Goal: Use online tool/utility: Utilize a website feature to perform a specific function

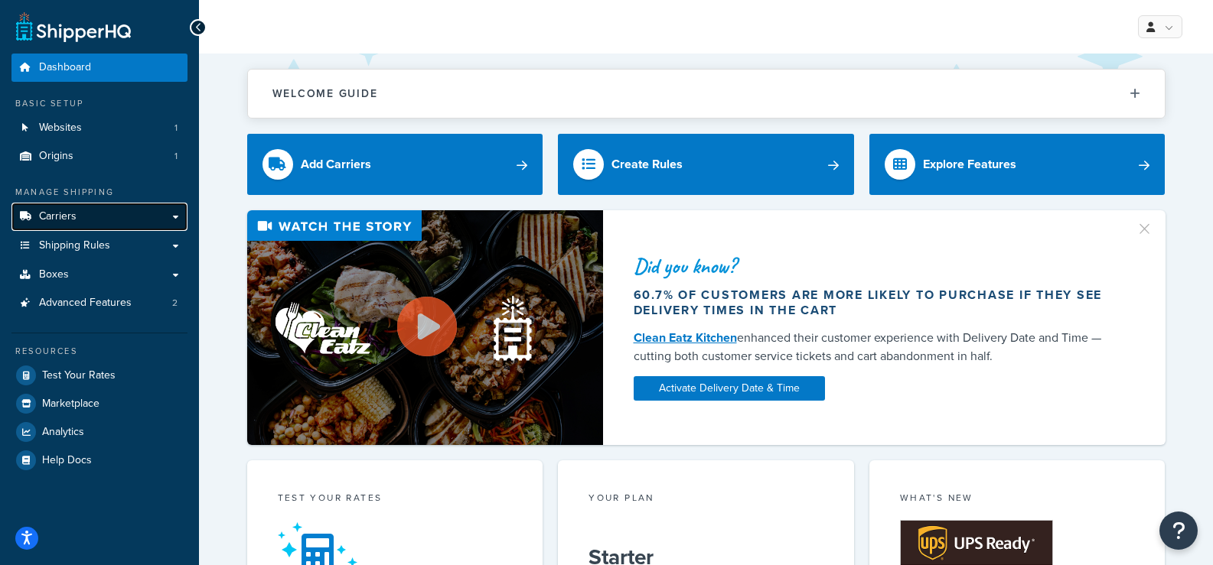
click at [119, 221] on link "Carriers" at bounding box center [99, 217] width 176 height 28
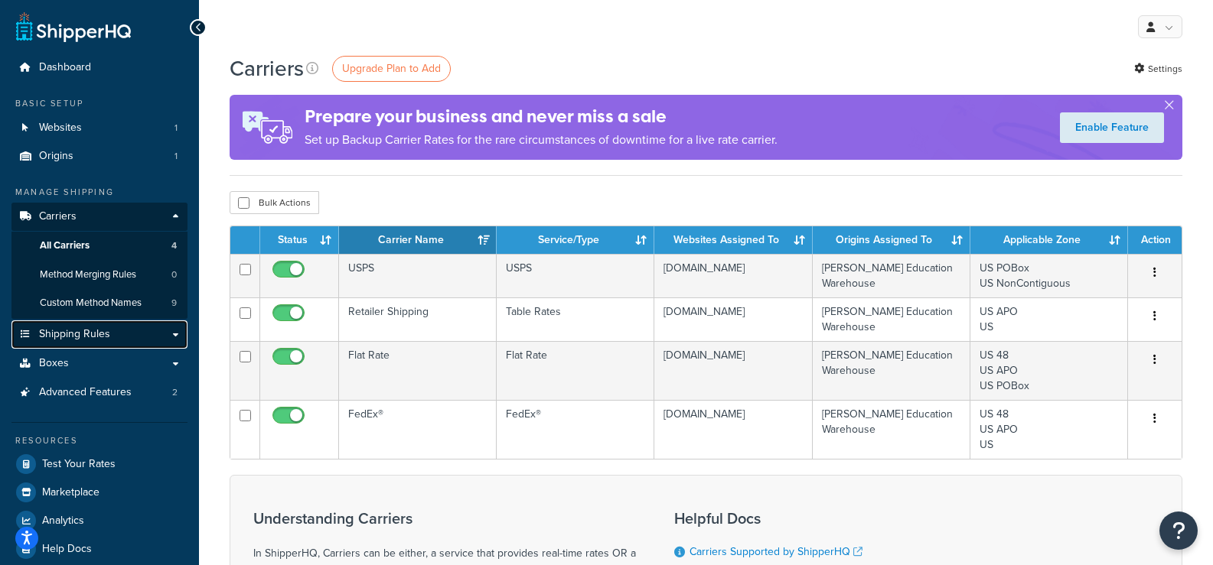
click at [128, 334] on link "Shipping Rules" at bounding box center [99, 335] width 176 height 28
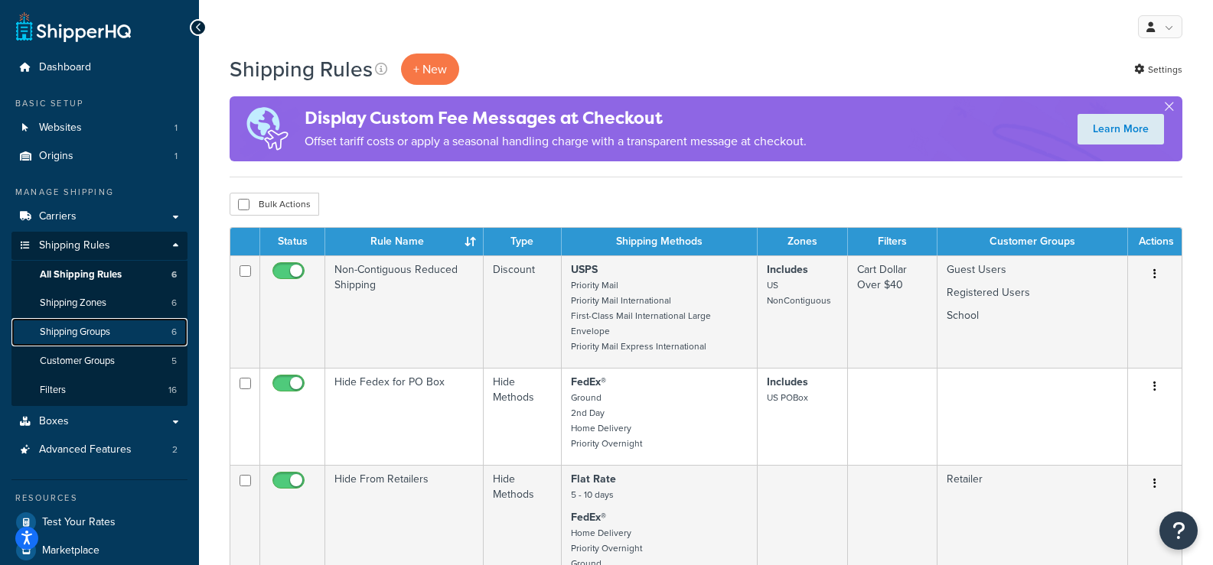
click at [80, 333] on span "Shipping Groups" at bounding box center [75, 332] width 70 height 13
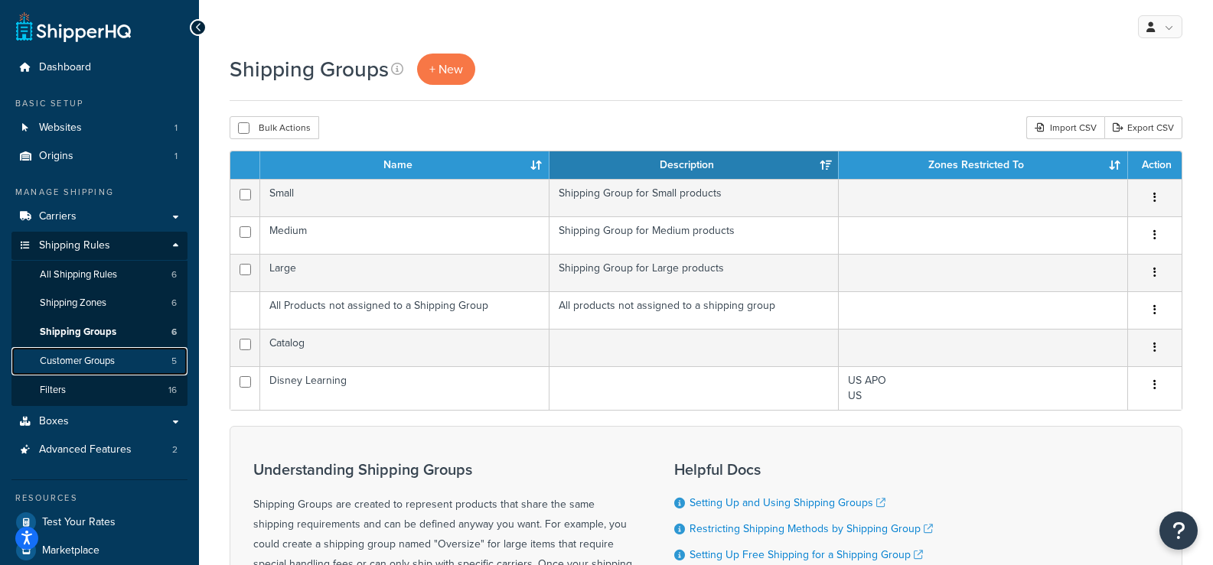
click at [77, 360] on span "Customer Groups" at bounding box center [77, 361] width 75 height 13
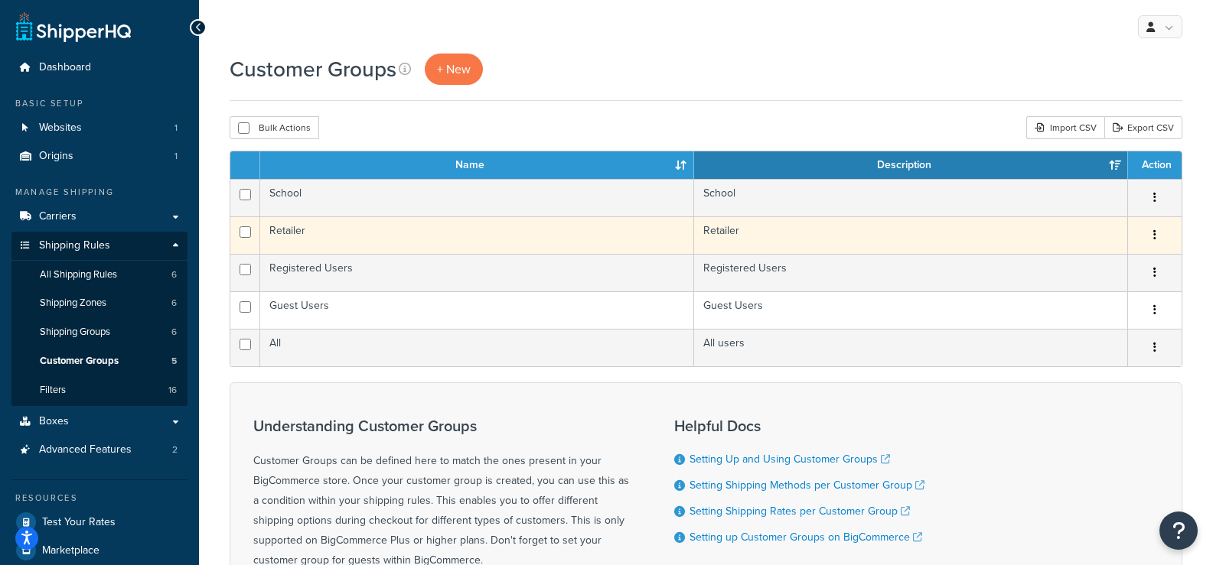
click at [1155, 232] on icon "button" at bounding box center [1154, 235] width 3 height 11
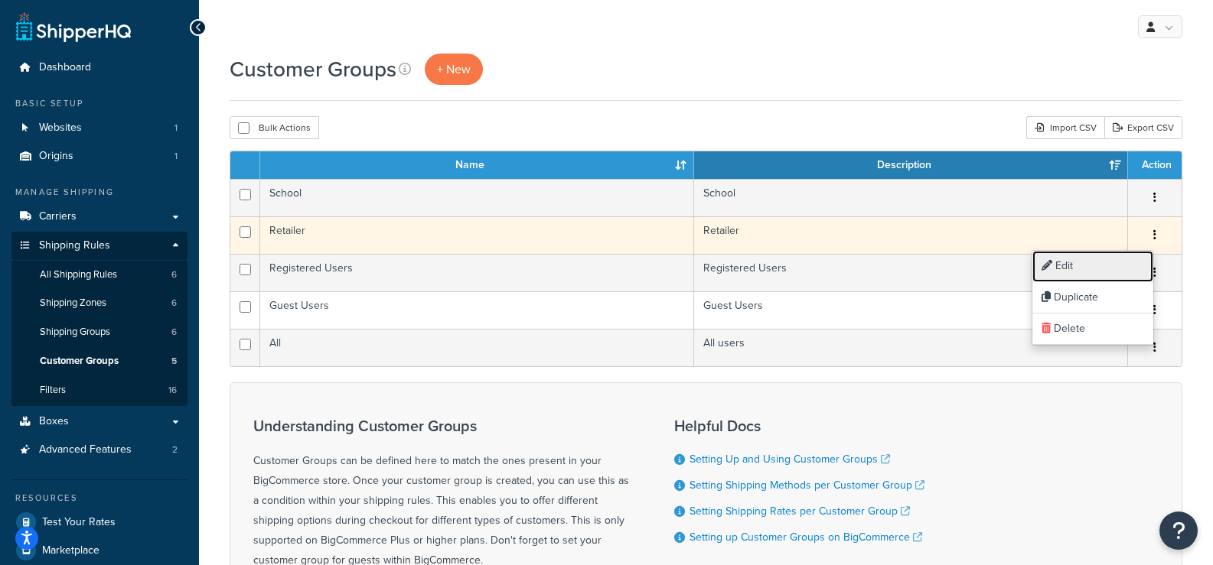
click at [1081, 261] on link "Edit" at bounding box center [1092, 266] width 121 height 31
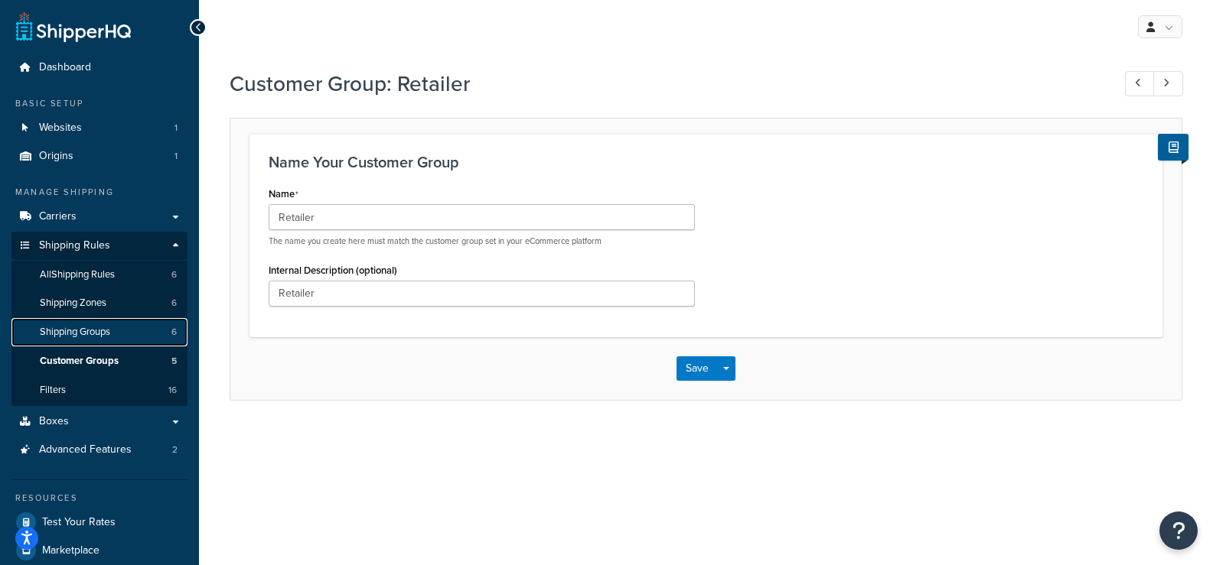
click at [77, 331] on span "Shipping Groups" at bounding box center [75, 332] width 70 height 13
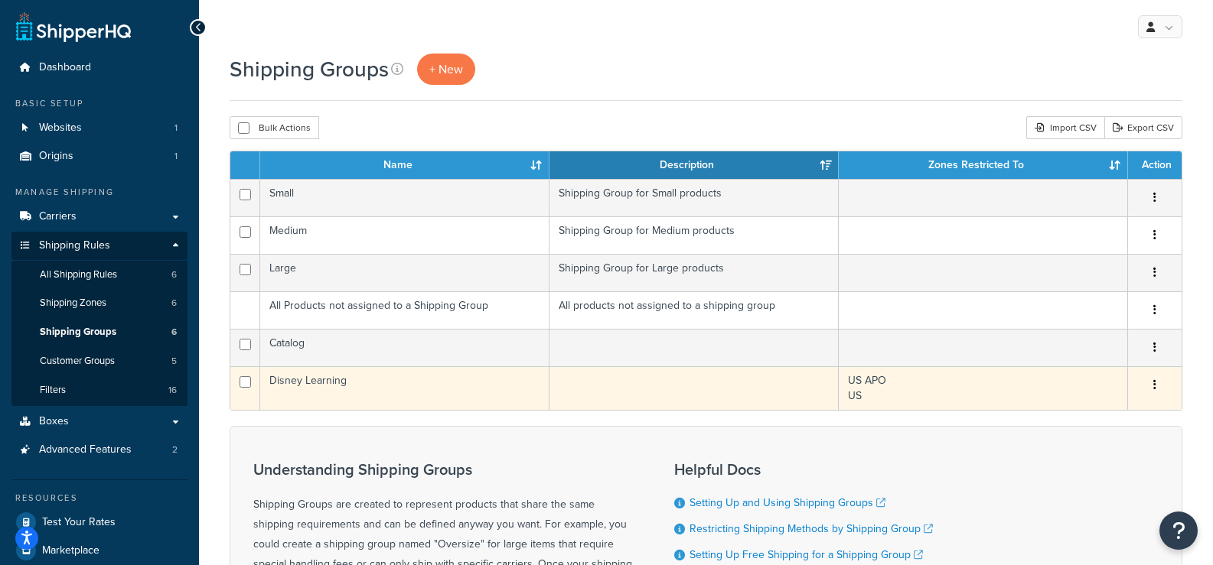
click at [1154, 385] on icon "button" at bounding box center [1154, 385] width 3 height 11
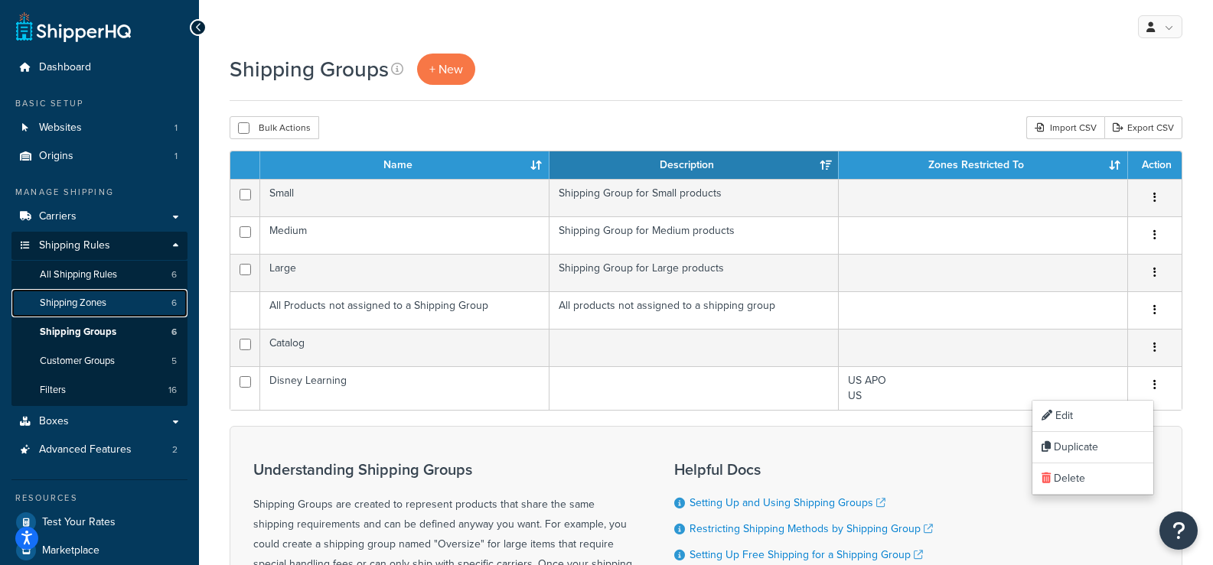
click at [90, 304] on span "Shipping Zones" at bounding box center [73, 303] width 67 height 13
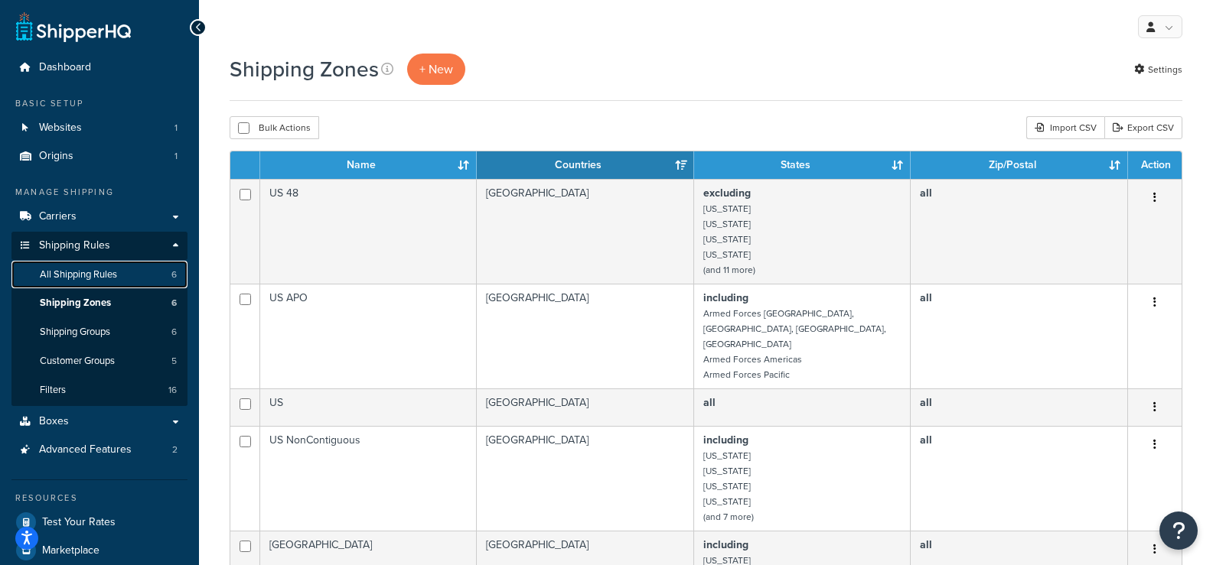
click at [78, 271] on span "All Shipping Rules" at bounding box center [78, 275] width 77 height 13
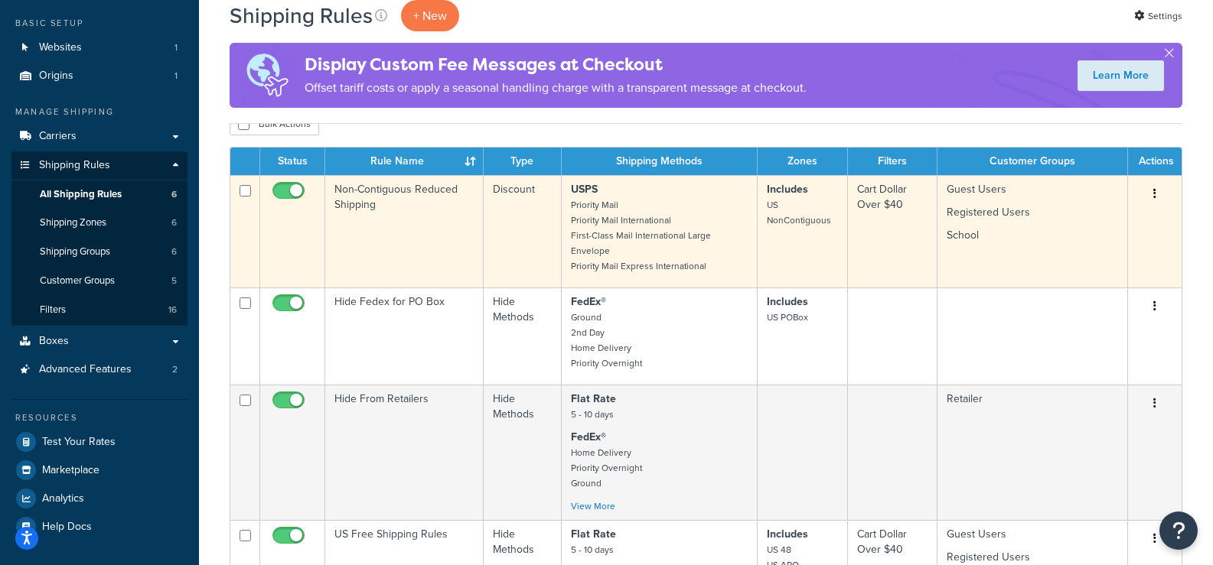
scroll to position [4, 0]
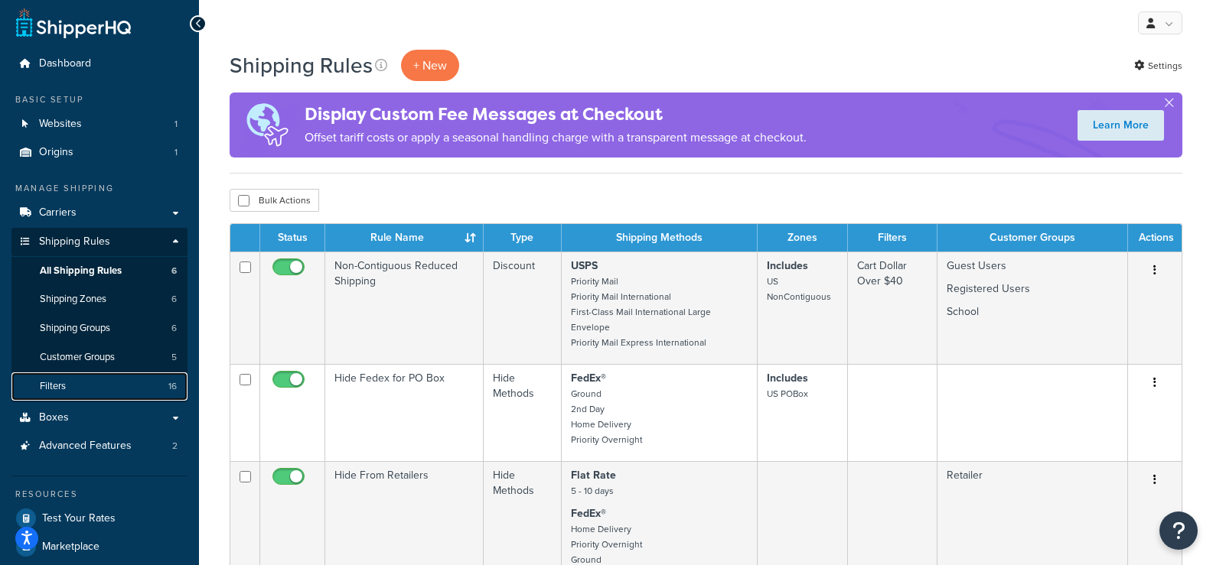
click at [67, 386] on link "Filters 16" at bounding box center [99, 387] width 176 height 28
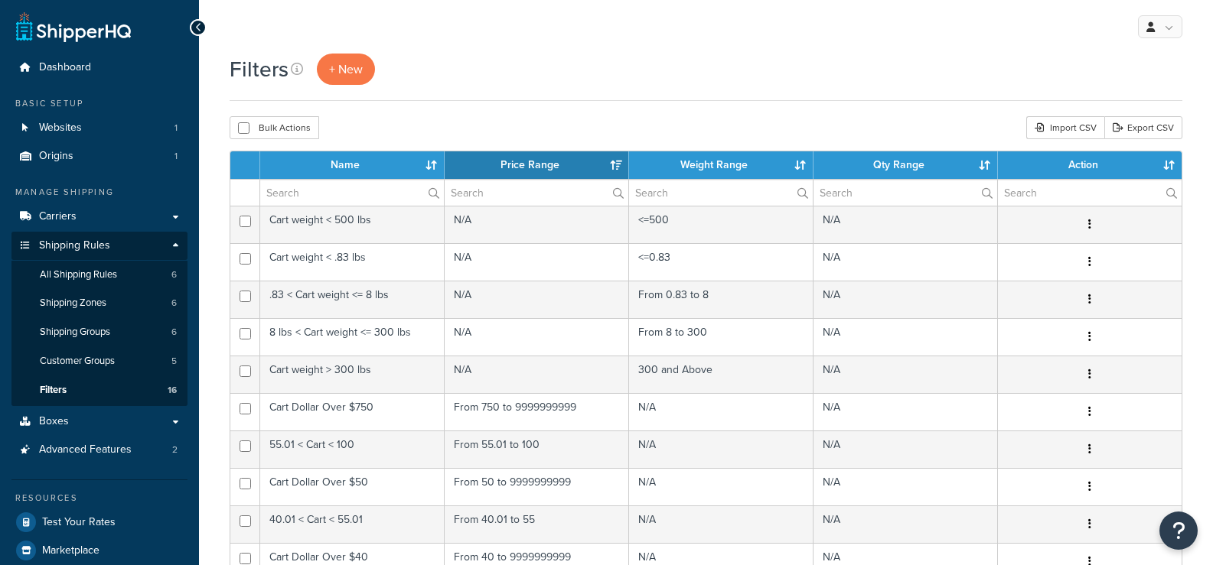
select select "15"
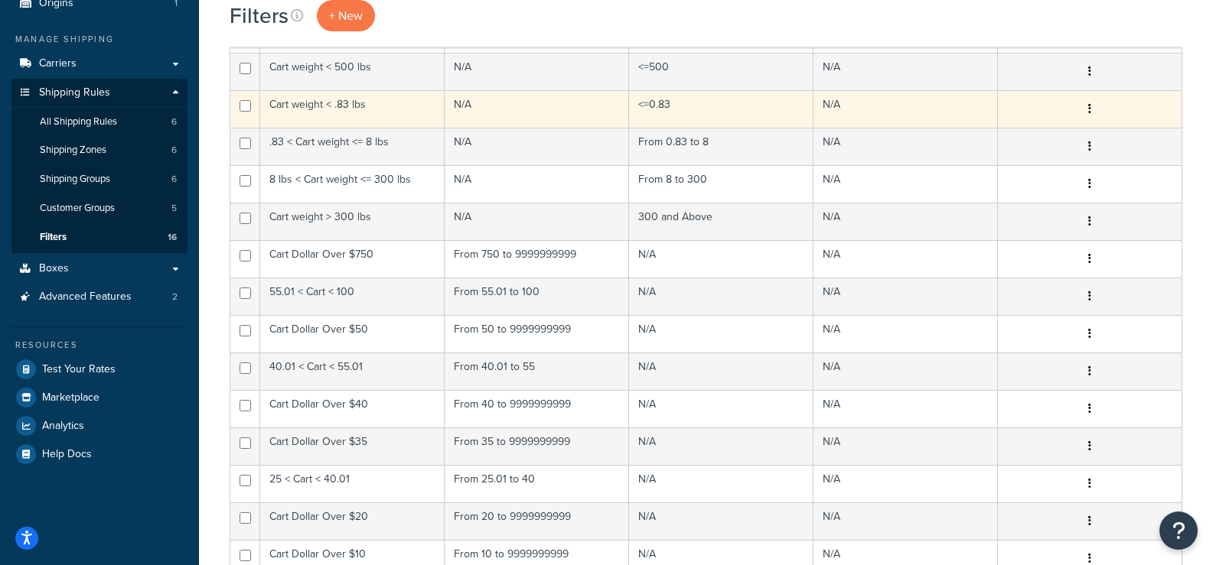
scroll to position [77, 0]
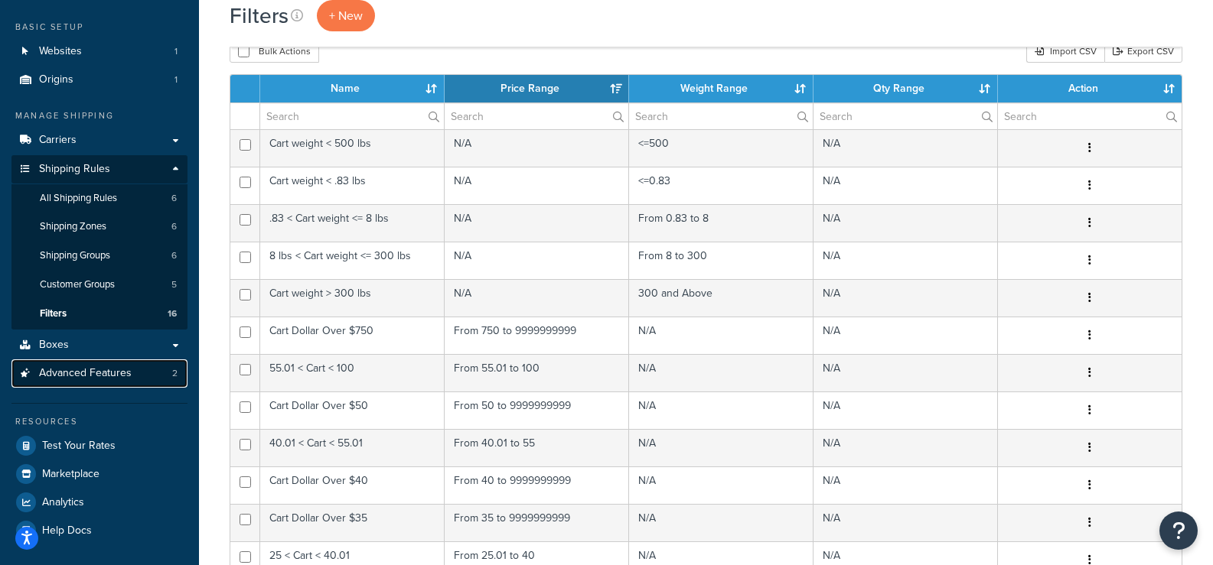
click at [122, 373] on span "Advanced Features" at bounding box center [85, 373] width 93 height 13
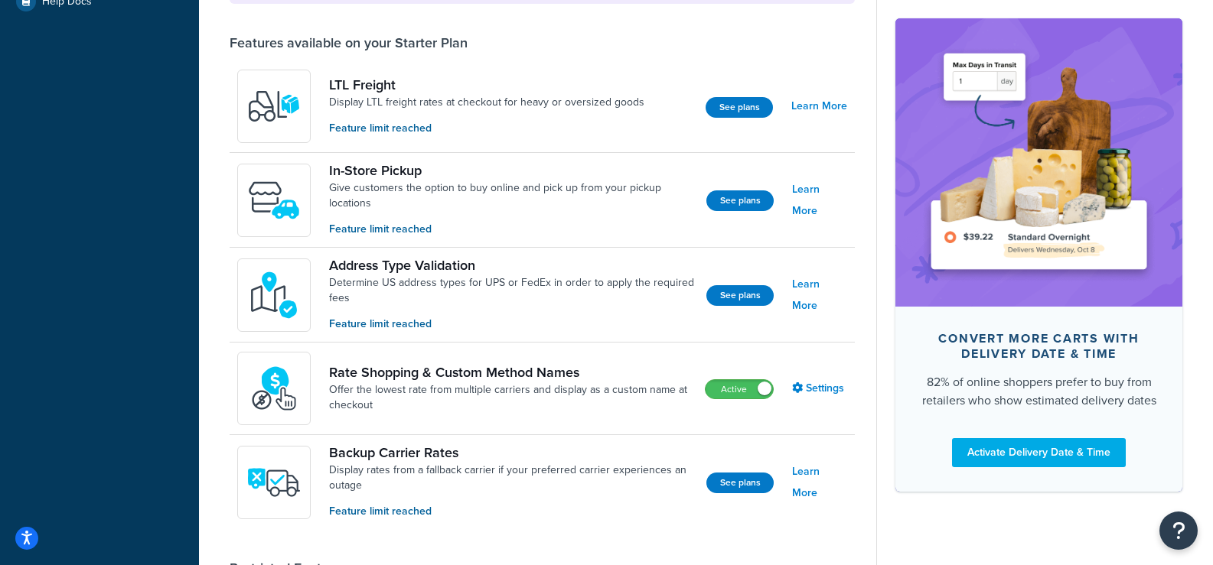
scroll to position [612, 0]
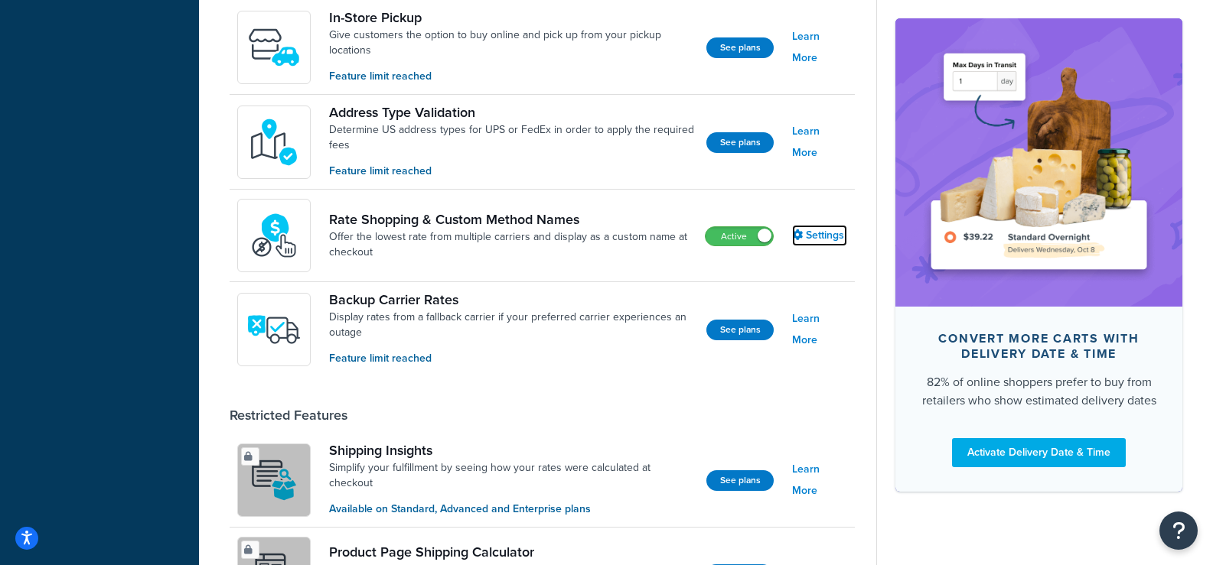
click at [814, 238] on link "Settings" at bounding box center [819, 235] width 55 height 21
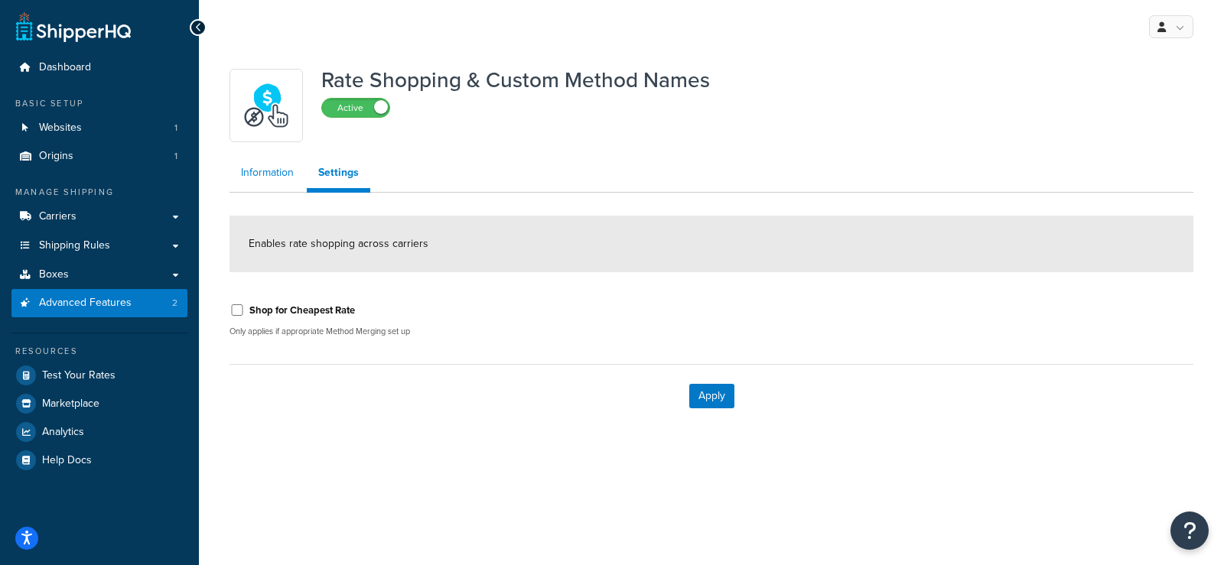
click at [269, 178] on link "Information" at bounding box center [268, 173] width 76 height 31
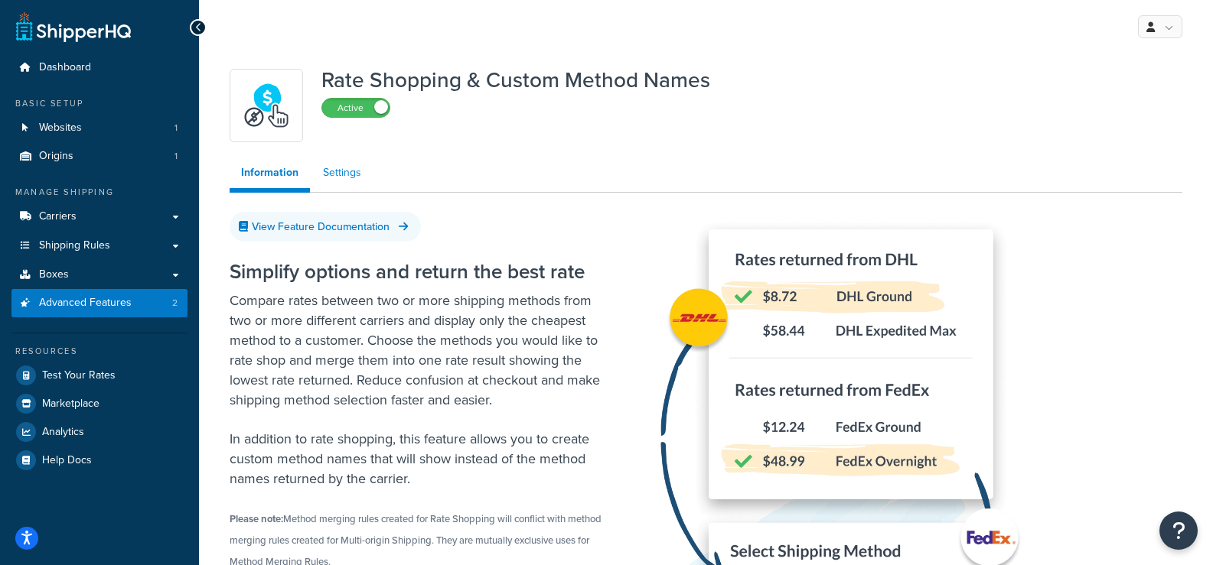
click at [333, 177] on link "Settings" at bounding box center [341, 173] width 61 height 31
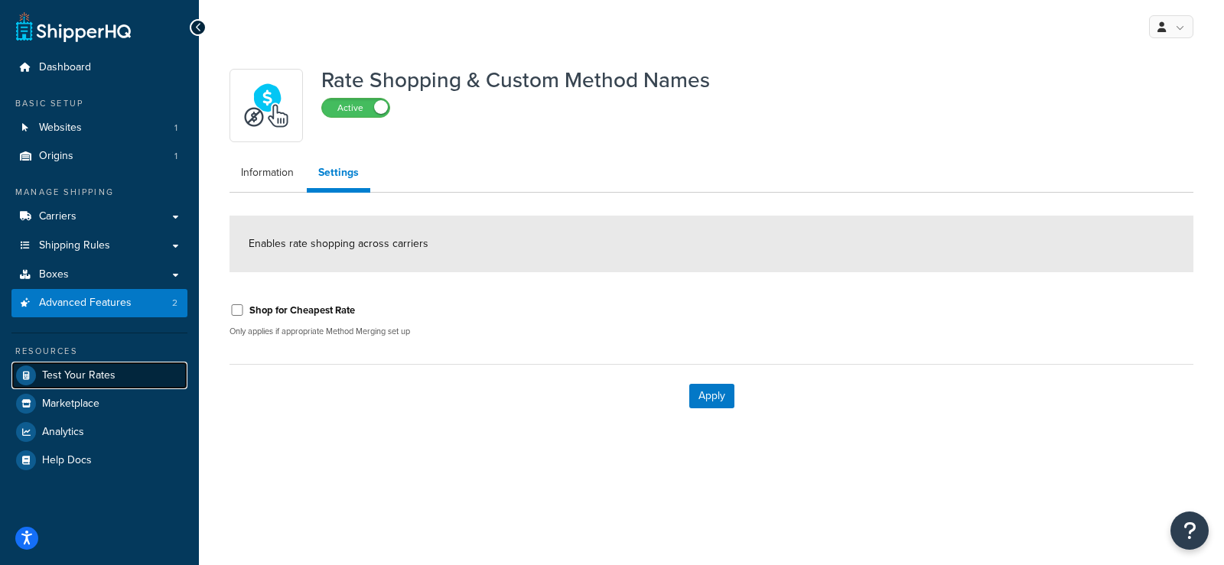
click at [100, 370] on span "Test Your Rates" at bounding box center [78, 376] width 73 height 13
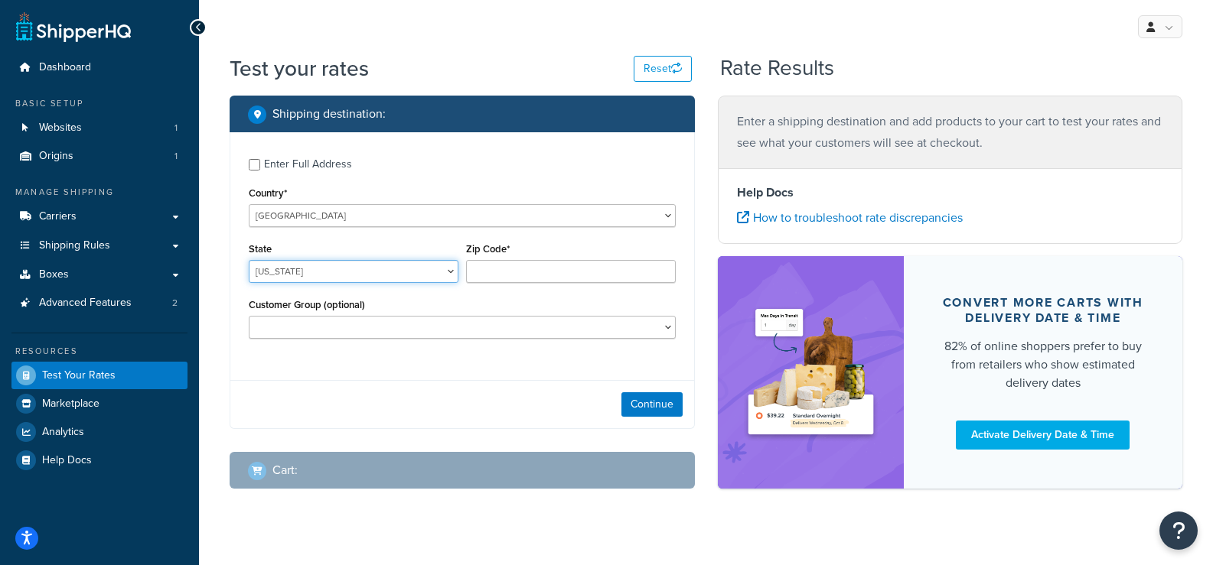
click at [428, 272] on select "Alabama Alaska American Samoa Arizona Arkansas Armed Forces Americas Armed Forc…" at bounding box center [354, 271] width 210 height 23
select select "NC"
click at [249, 261] on select "Alabama Alaska American Samoa Arizona Arkansas Armed Forces Americas Armed Forc…" at bounding box center [354, 271] width 210 height 23
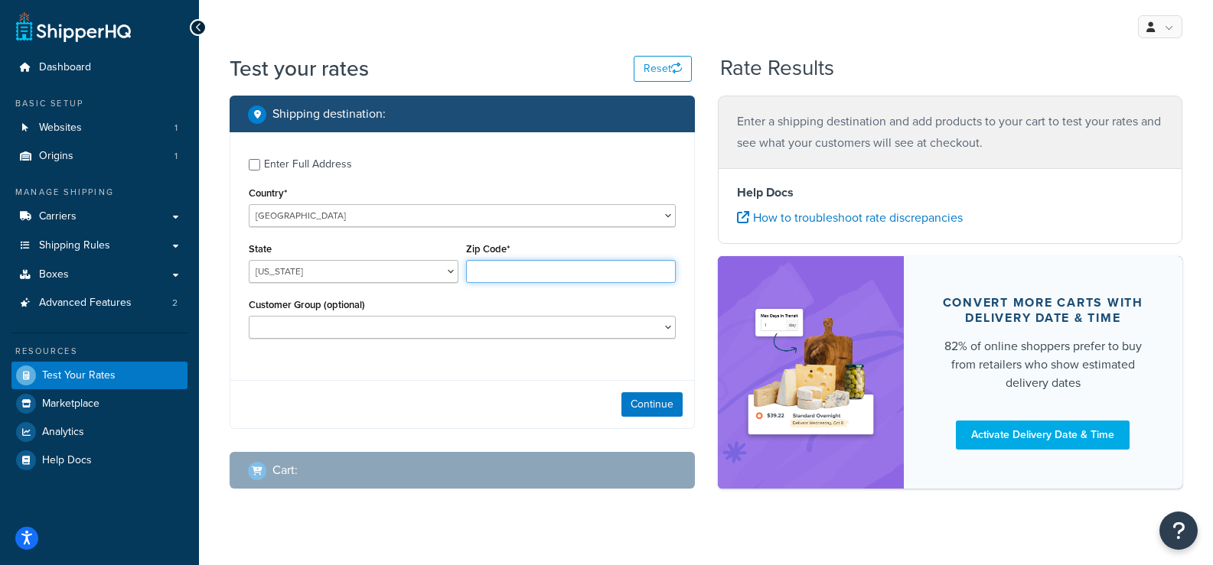
click at [509, 268] on input "Zip Code*" at bounding box center [571, 271] width 210 height 23
type input "27360"
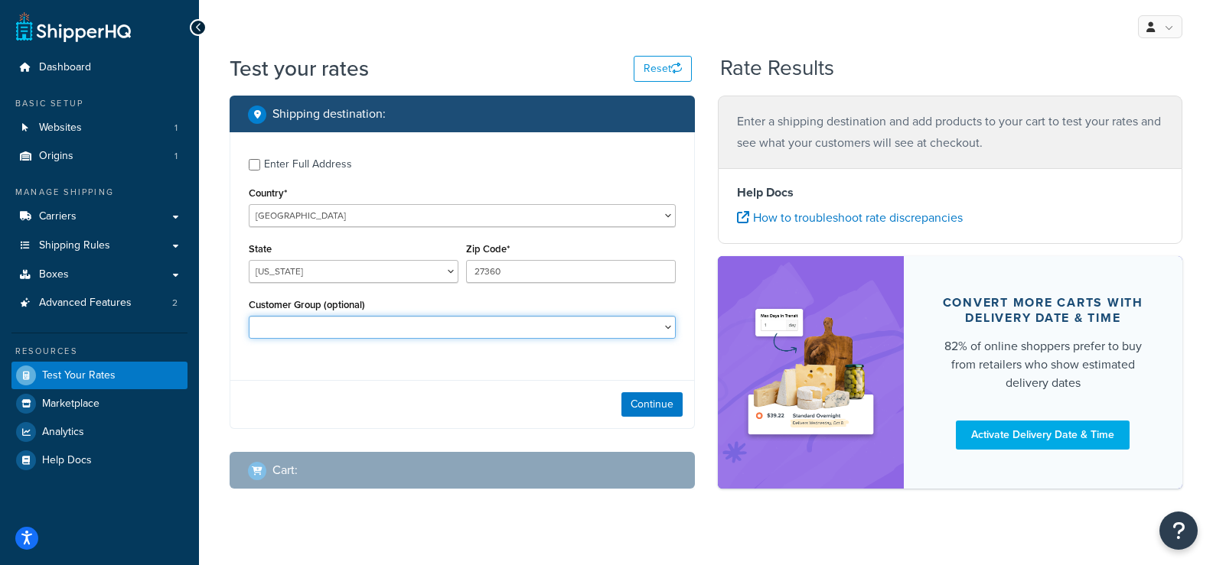
click at [396, 333] on select "Guest Users Registered Users Retailer School" at bounding box center [462, 327] width 427 height 23
select select "Registered Users"
click at [249, 318] on select "Guest Users Registered Users Retailer School" at bounding box center [462, 327] width 427 height 23
click at [649, 408] on button "Continue" at bounding box center [651, 405] width 61 height 24
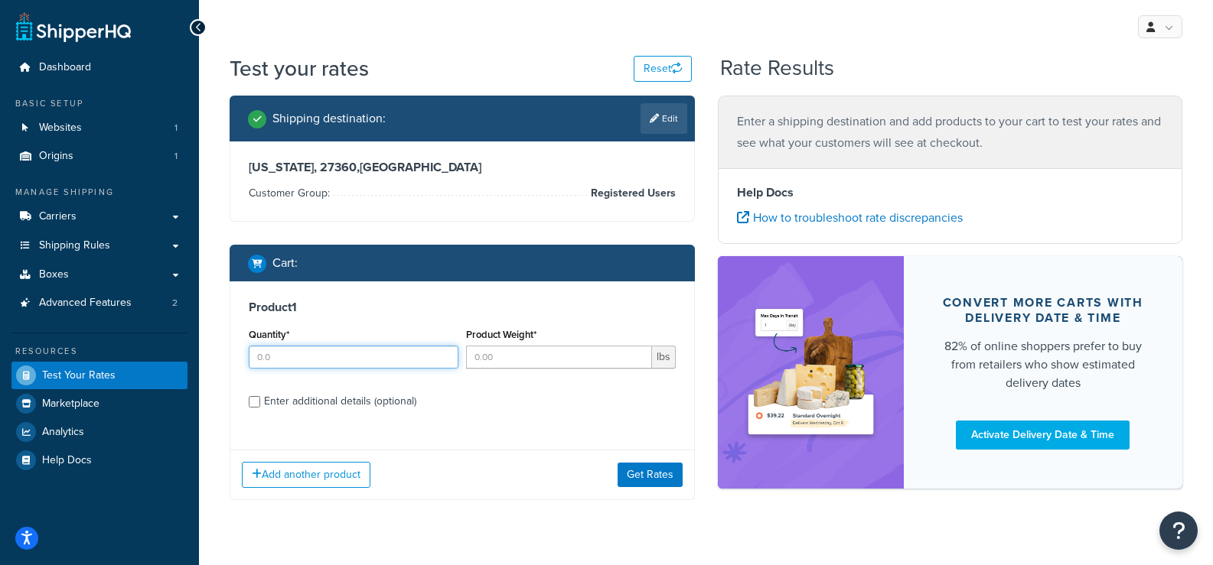
click at [297, 360] on input "Quantity*" at bounding box center [354, 357] width 210 height 23
type input "6"
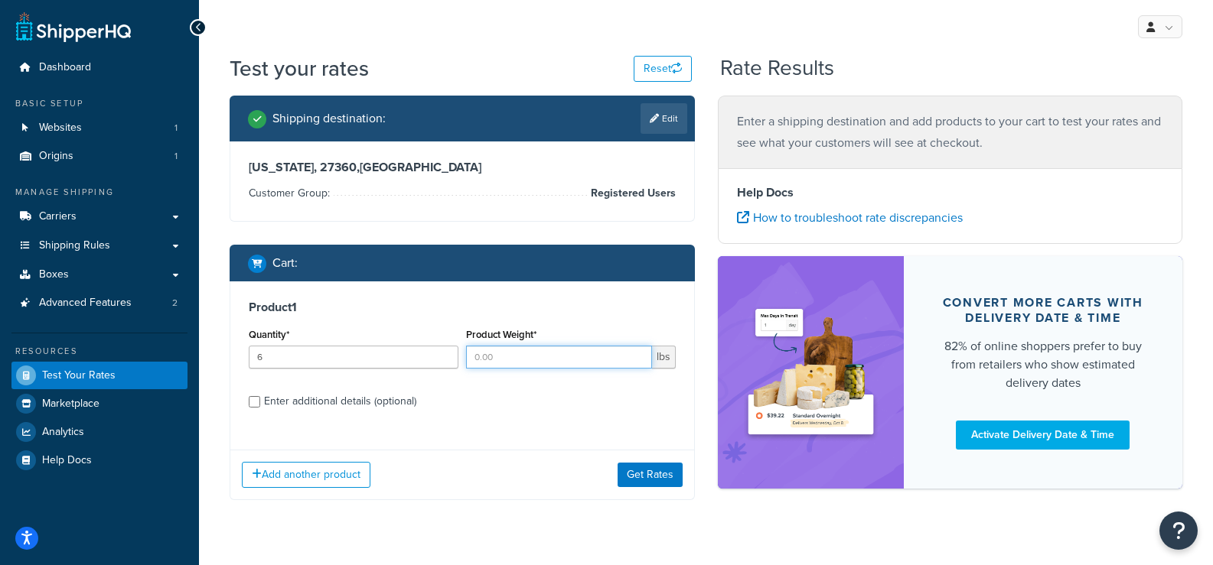
click at [507, 358] on input "Product Weight*" at bounding box center [559, 357] width 186 height 23
type input "1"
click at [654, 478] on button "Get Rates" at bounding box center [650, 475] width 65 height 24
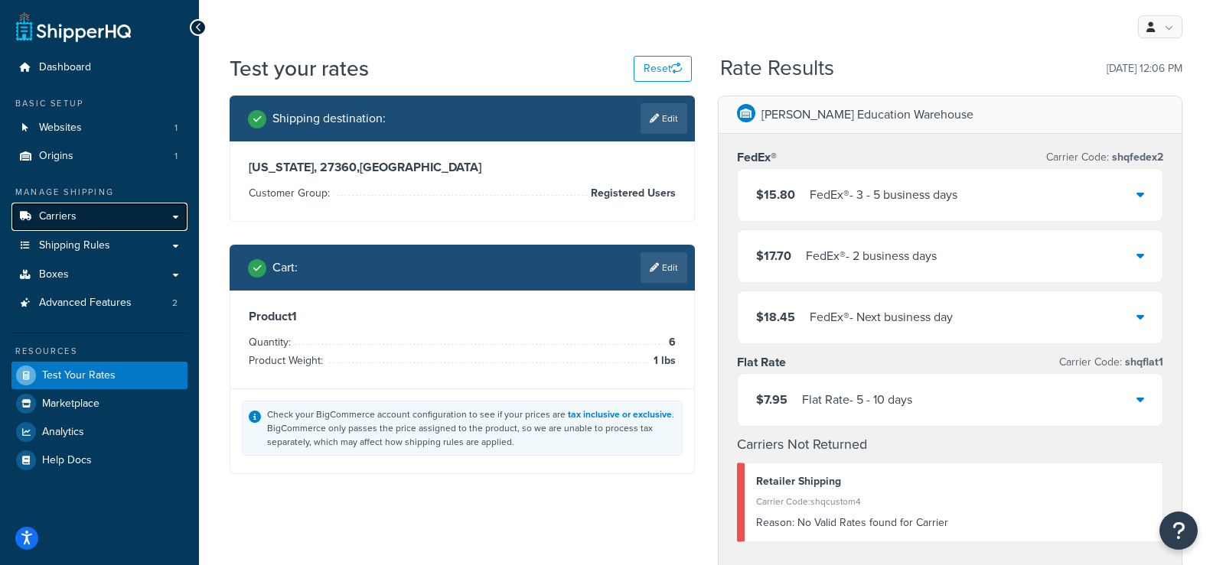
click at [80, 220] on link "Carriers" at bounding box center [99, 217] width 176 height 28
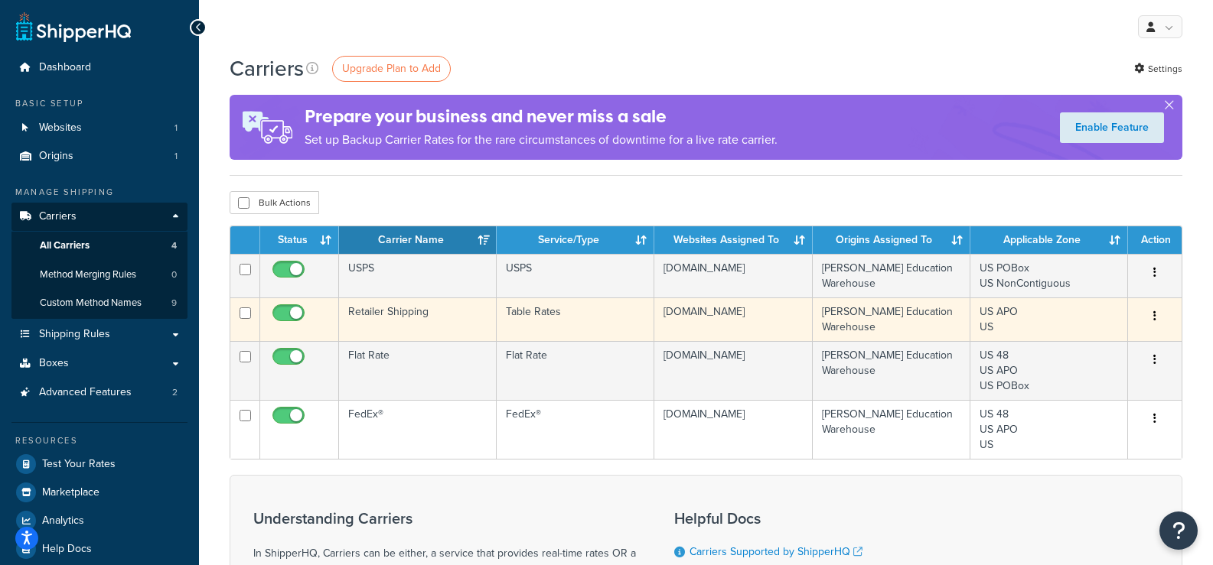
click at [1155, 317] on icon "button" at bounding box center [1154, 316] width 3 height 11
click at [1068, 351] on link "Edit" at bounding box center [1092, 347] width 121 height 31
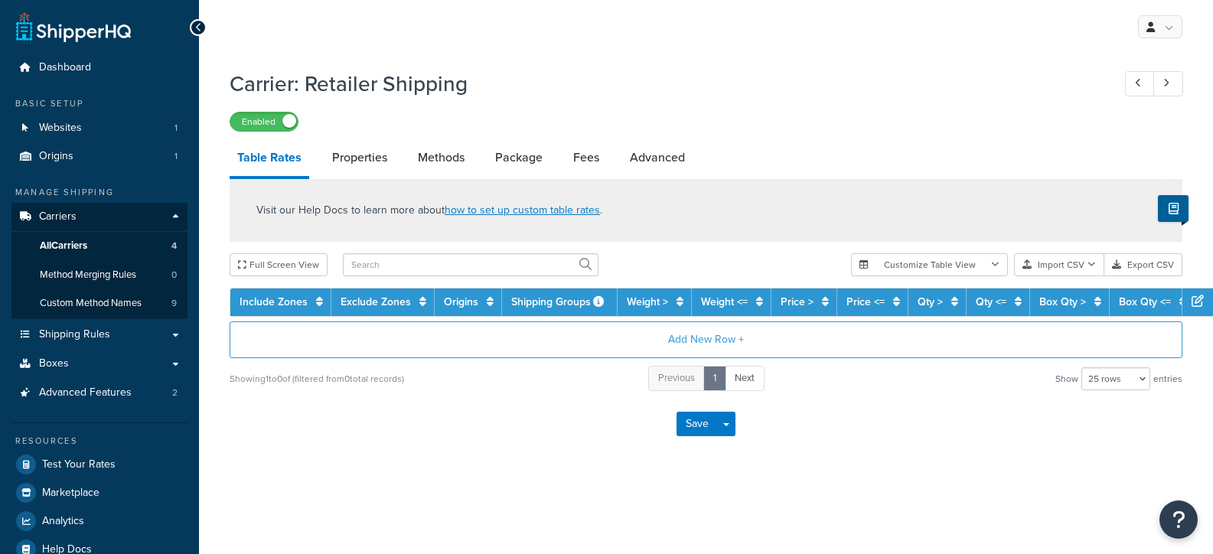
select select "25"
